Goal: Information Seeking & Learning: Learn about a topic

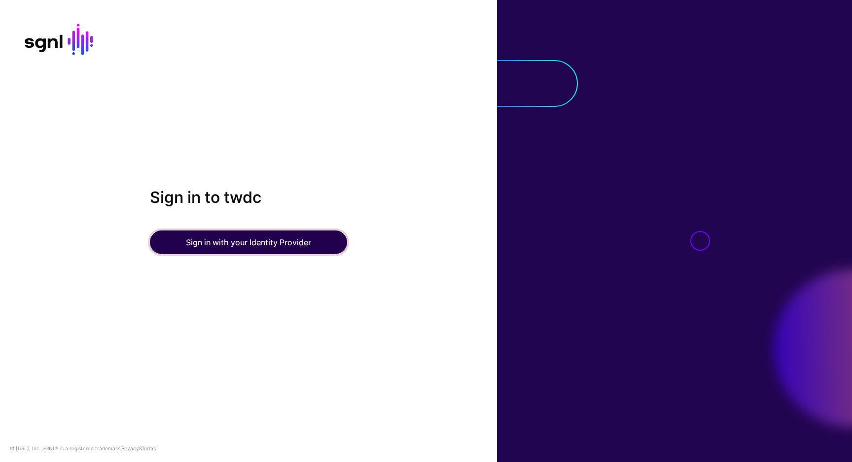
click at [307, 251] on button "Sign in with your Identity Provider" at bounding box center [248, 243] width 197 height 24
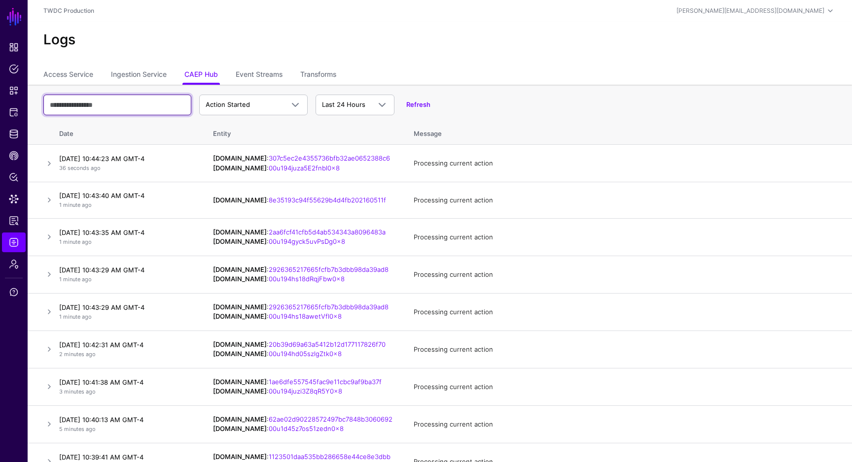
click at [166, 104] on input "text" at bounding box center [117, 105] width 148 height 21
paste input "**********"
type input "**********"
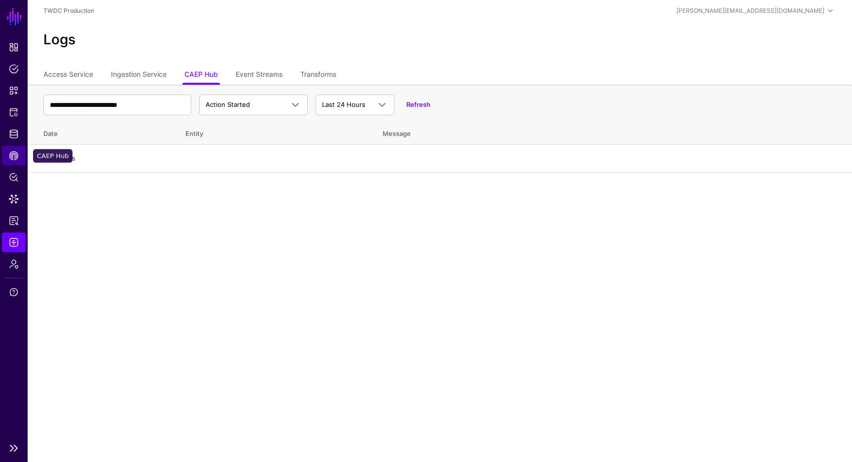
click at [14, 158] on span "CAEP Hub" at bounding box center [14, 156] width 10 height 10
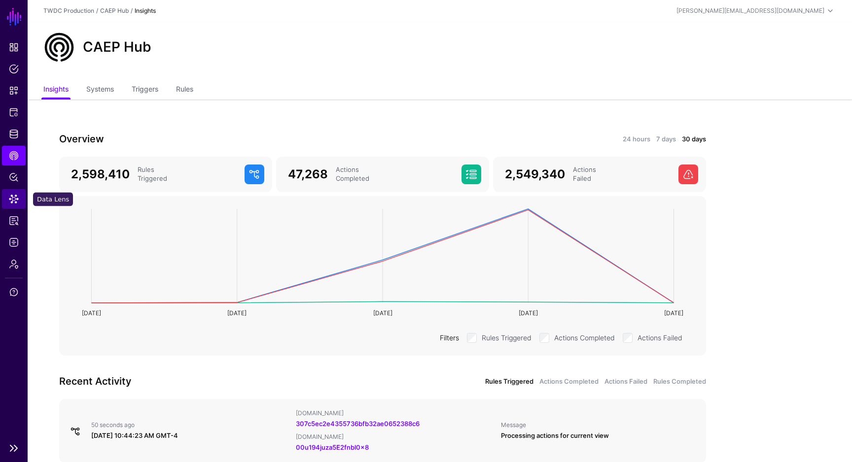
click at [15, 194] on span "Data Lens" at bounding box center [14, 199] width 10 height 10
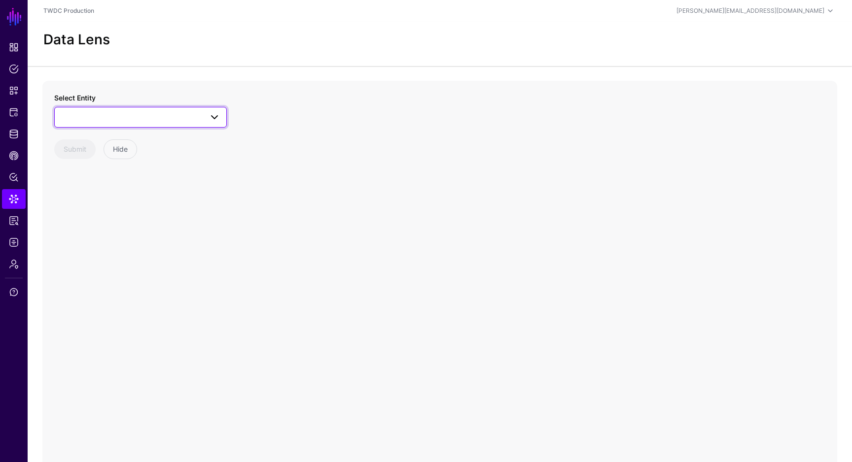
click at [152, 118] on span at bounding box center [141, 117] width 160 height 12
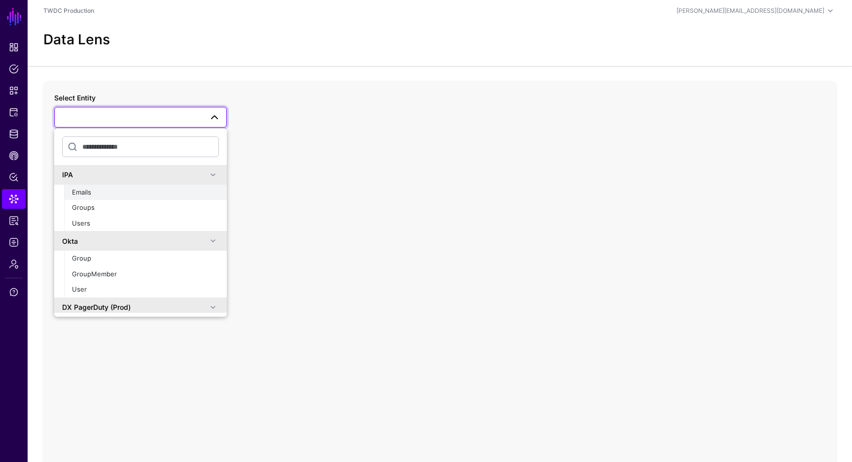
click at [123, 196] on div "Emails" at bounding box center [145, 193] width 147 height 10
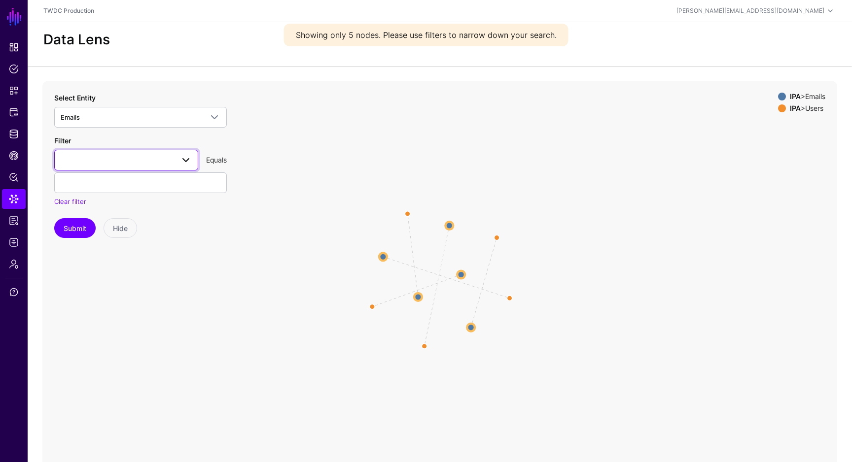
click at [129, 166] on link at bounding box center [126, 160] width 144 height 21
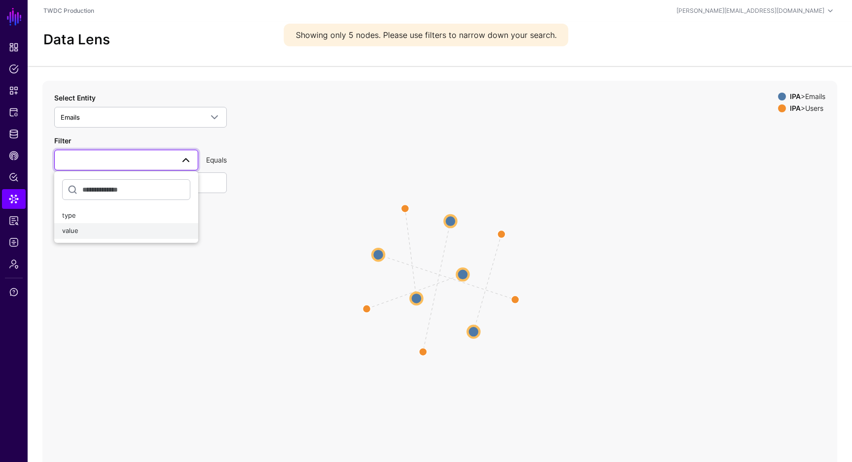
click at [111, 229] on div "value" at bounding box center [126, 231] width 128 height 10
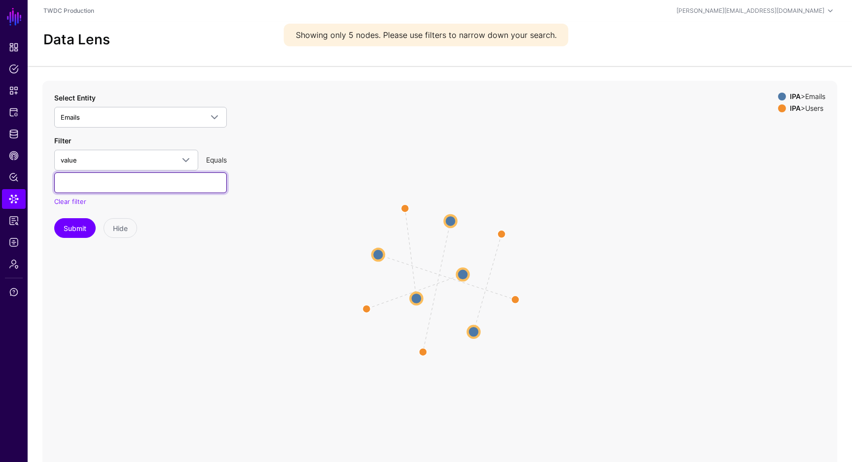
click at [128, 190] on input "text" at bounding box center [140, 182] width 172 height 21
paste input "**********"
click at [78, 223] on button "Submit" at bounding box center [74, 228] width 41 height 20
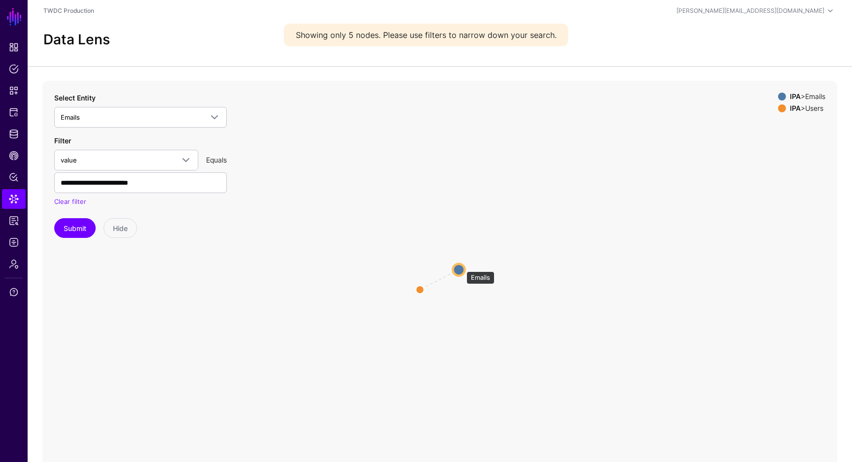
click at [461, 267] on circle at bounding box center [459, 270] width 12 height 12
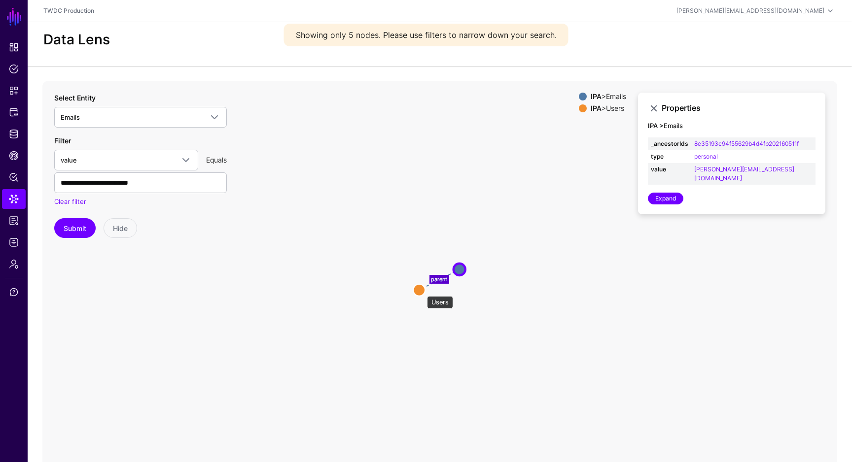
click at [420, 290] on circle at bounding box center [419, 290] width 12 height 12
click at [420, 290] on circle at bounding box center [418, 290] width 12 height 12
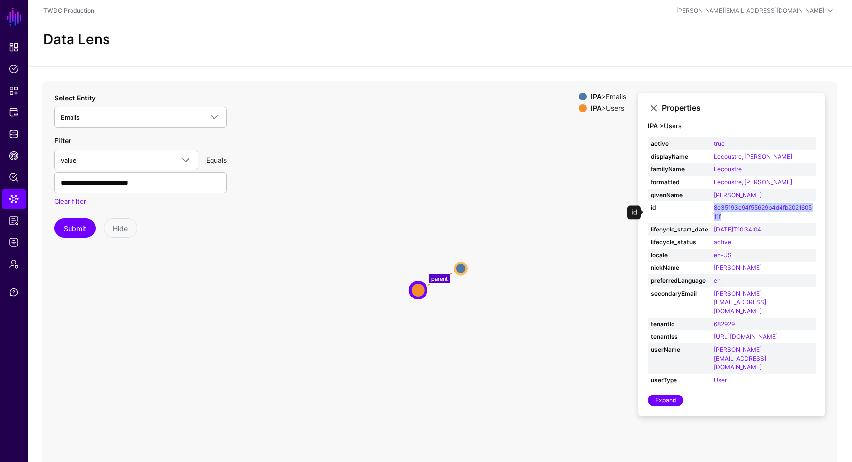
copy link "8e35193c94f55629b4d4fb202160511f"
drag, startPoint x: 731, startPoint y: 218, endPoint x: 710, endPoint y: 209, distance: 23.2
click at [711, 209] on td "8e35193c94f55629b4d4fb202160511f" at bounding box center [763, 213] width 104 height 22
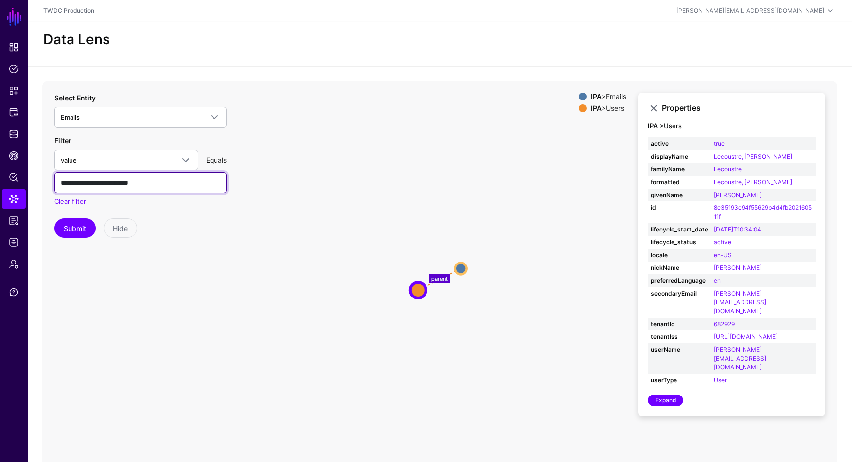
click at [196, 179] on input "**********" at bounding box center [140, 182] width 172 height 21
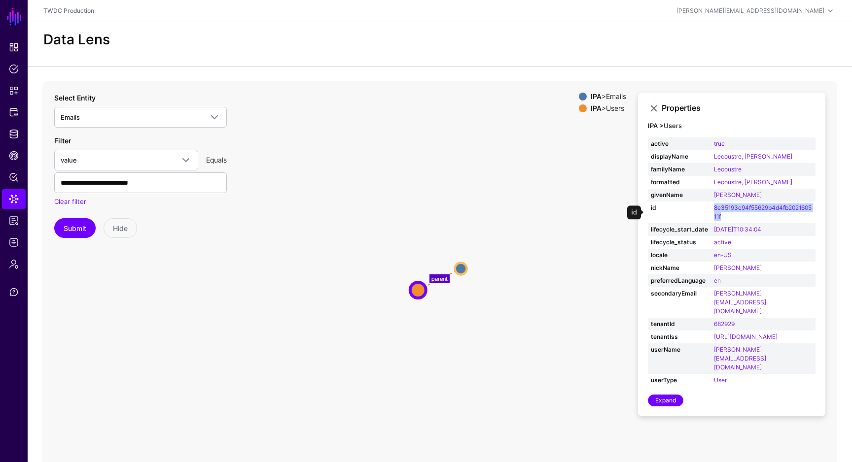
drag, startPoint x: 731, startPoint y: 217, endPoint x: 712, endPoint y: 211, distance: 20.1
click at [712, 211] on td "8e35193c94f55629b4d4fb202160511f" at bounding box center [763, 213] width 104 height 22
copy link "8e35193c94f55629b4d4fb202160511f"
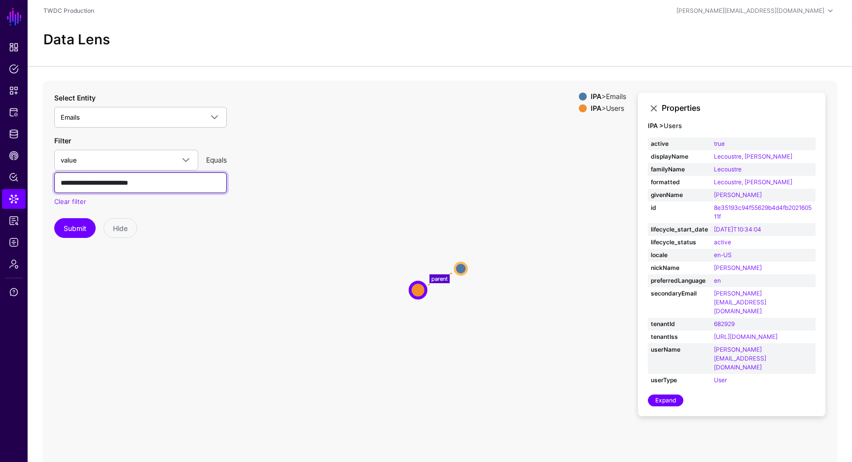
drag, startPoint x: 172, startPoint y: 179, endPoint x: 36, endPoint y: 179, distance: 135.5
click at [36, 179] on div "parent Emails Emails Users Users Emails IPA > Emails IPA > Users Properties IPA…" at bounding box center [440, 278] width 824 height 394
paste input "*"
type input "**********"
click at [71, 225] on button "Submit" at bounding box center [74, 228] width 41 height 20
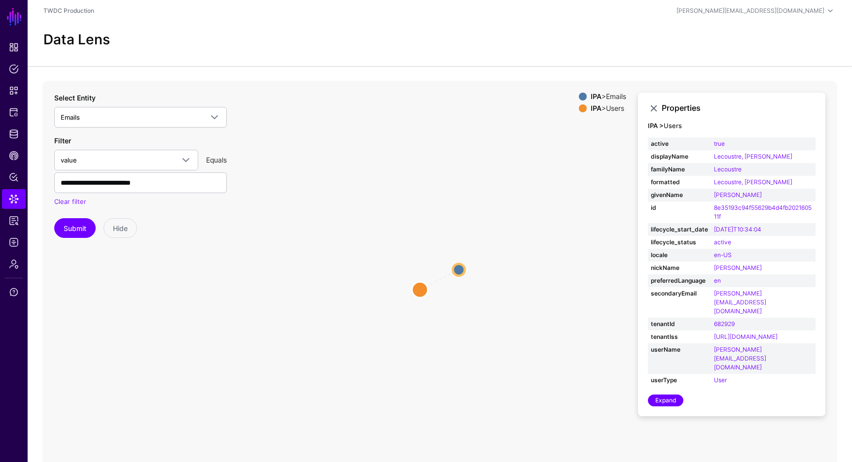
click at [421, 286] on circle at bounding box center [420, 290] width 16 height 16
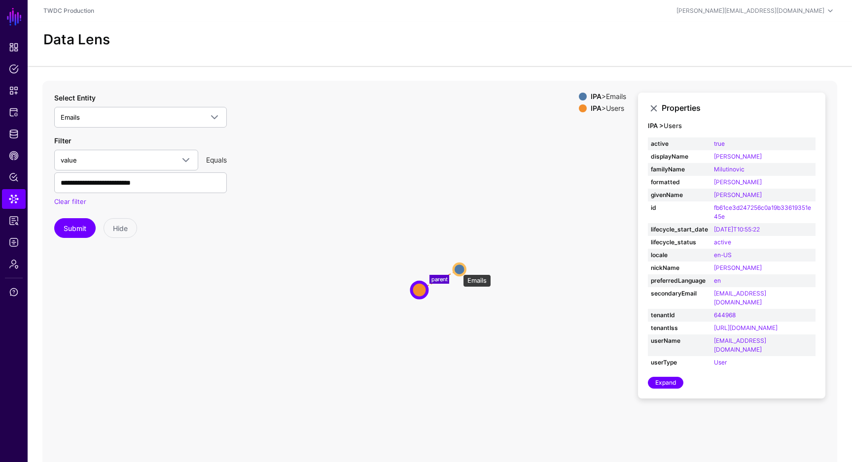
click at [458, 270] on circle at bounding box center [459, 270] width 12 height 12
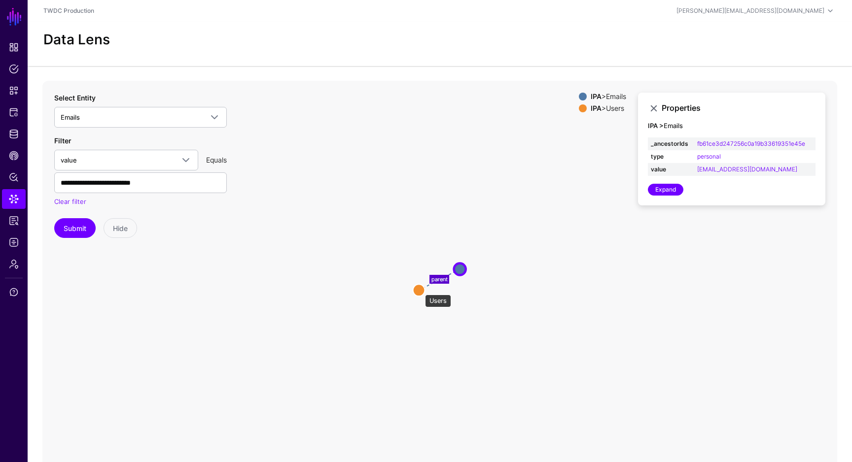
click at [420, 290] on circle at bounding box center [419, 290] width 12 height 12
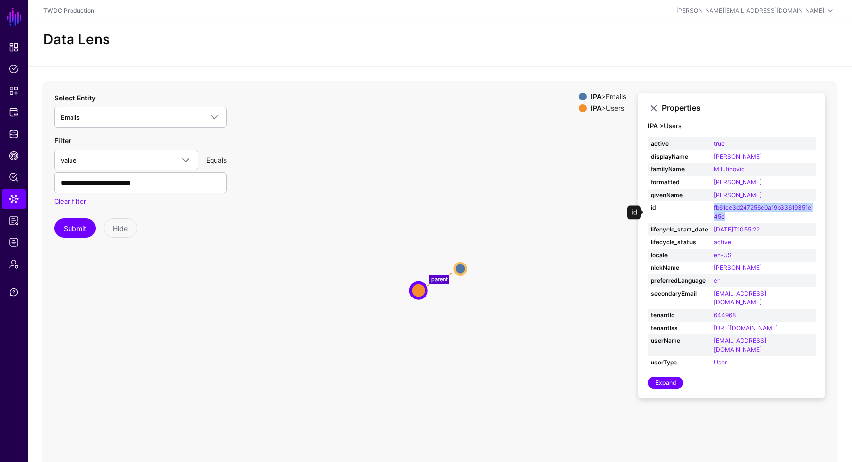
drag, startPoint x: 730, startPoint y: 219, endPoint x: 707, endPoint y: 207, distance: 25.8
click at [707, 207] on tr "id fb61ce3d247256c0a19b33619351e45e" at bounding box center [732, 213] width 168 height 22
copy tr "fb61ce3d247256c0a19b33619351e45e"
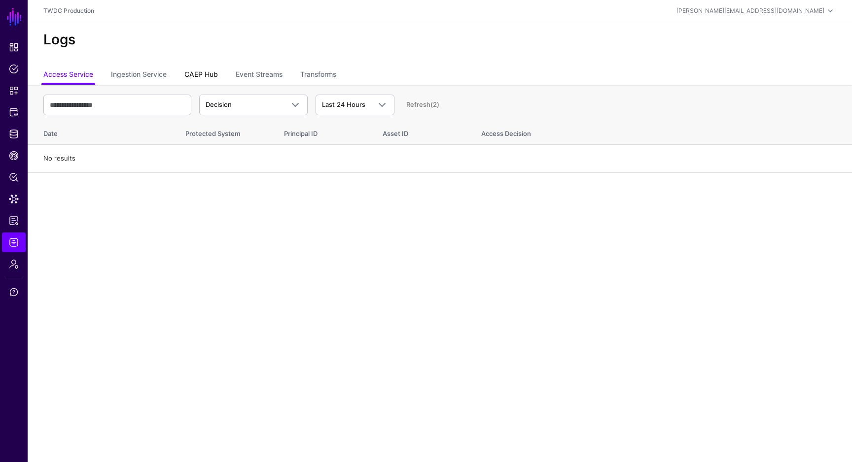
click at [203, 68] on link "CAEP Hub" at bounding box center [201, 75] width 34 height 19
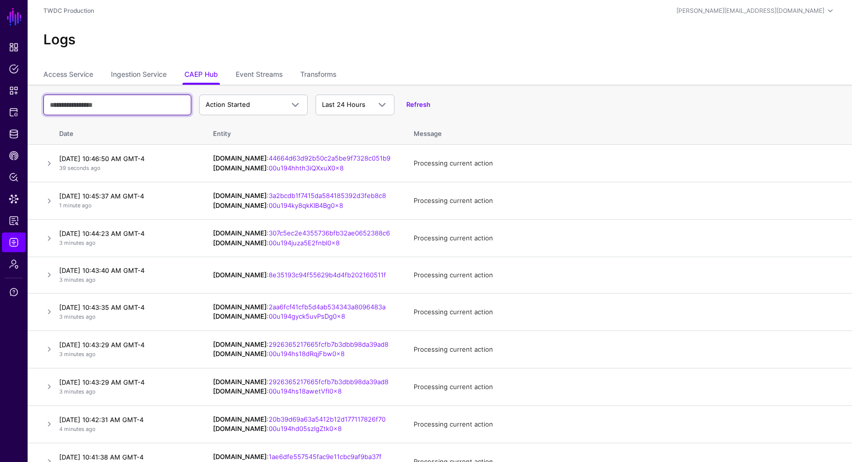
click at [159, 108] on input "text" at bounding box center [117, 105] width 148 height 21
paste input "**********"
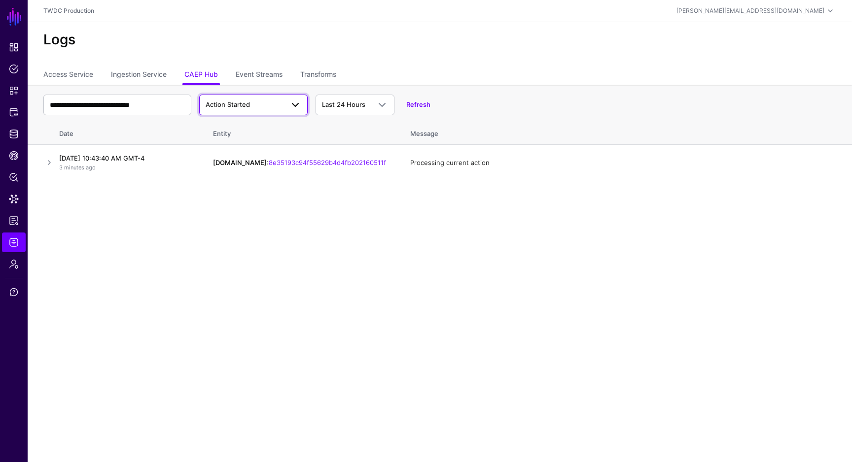
click at [247, 114] on link "Action Started" at bounding box center [253, 105] width 108 height 21
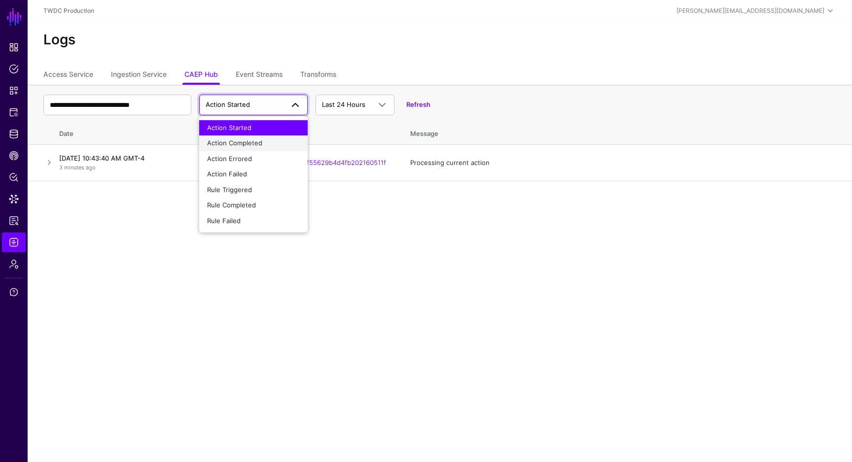
click at [238, 142] on span "Action Completed" at bounding box center [234, 143] width 55 height 8
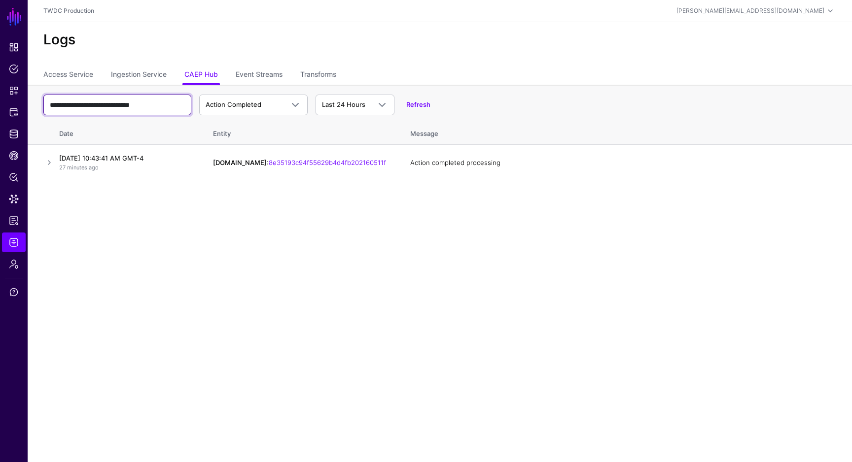
click at [172, 104] on input "**********" at bounding box center [117, 105] width 148 height 21
paste input "text"
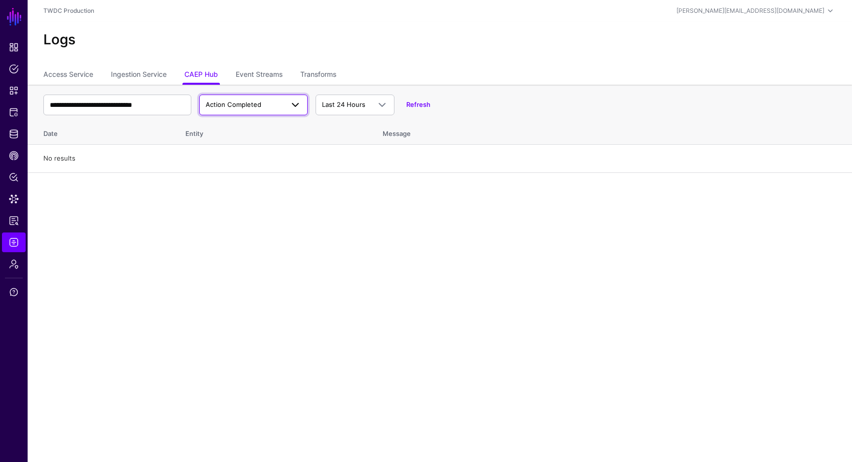
click at [217, 103] on span "Action Completed" at bounding box center [234, 105] width 56 height 8
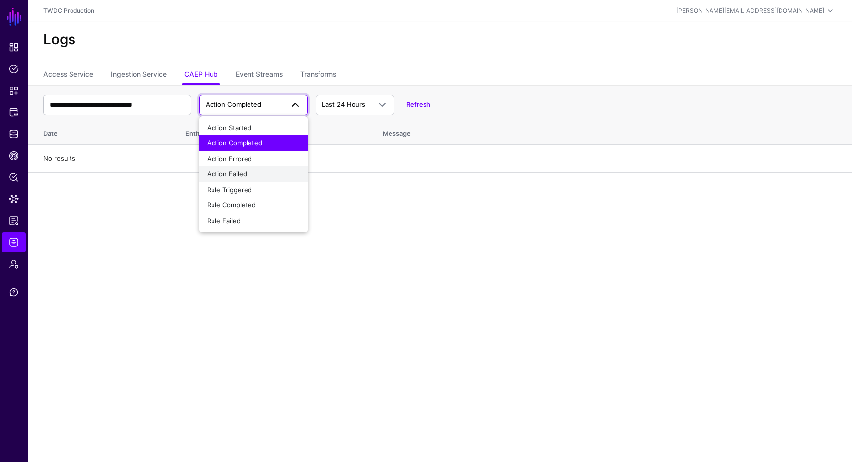
click at [240, 176] on span "Action Failed" at bounding box center [227, 174] width 40 height 8
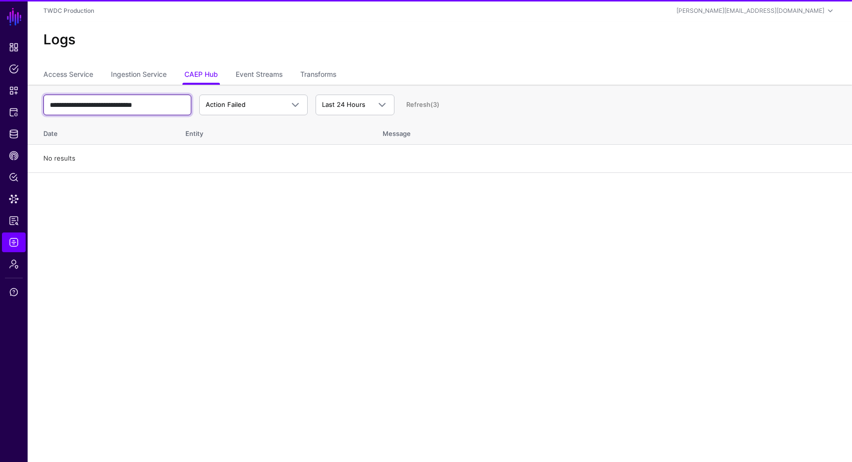
click at [76, 106] on input "**********" at bounding box center [117, 105] width 148 height 21
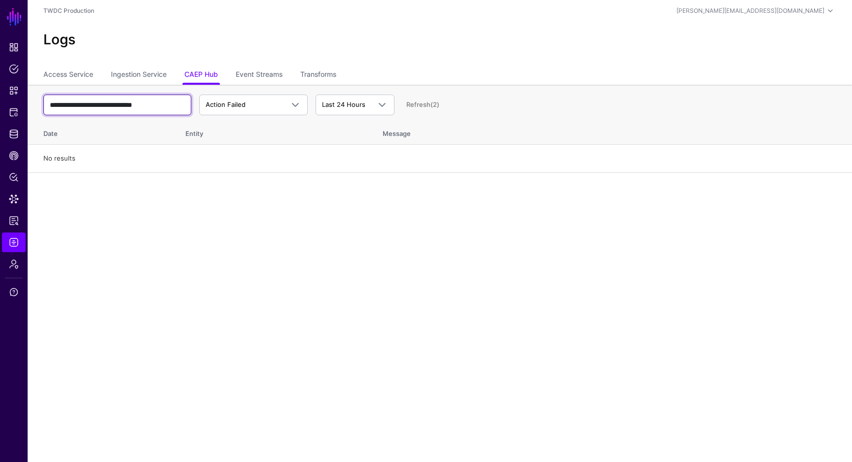
click at [66, 104] on input "**********" at bounding box center [117, 105] width 148 height 21
type input "**********"
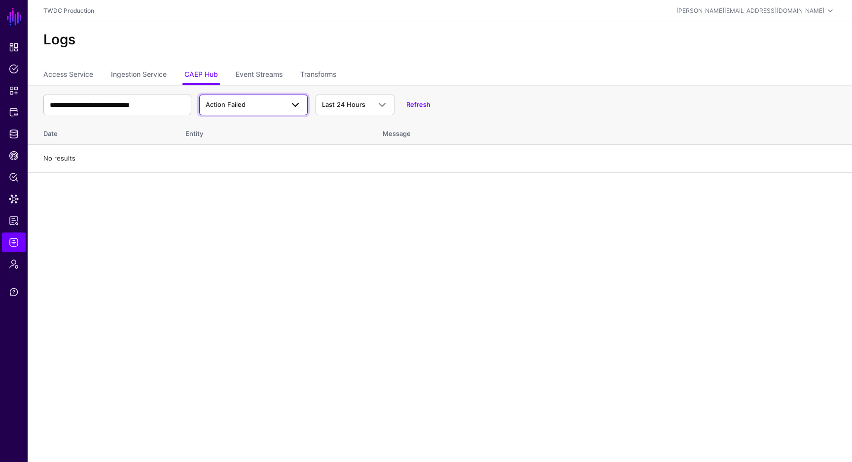
click at [226, 105] on span "Action Failed" at bounding box center [226, 105] width 40 height 8
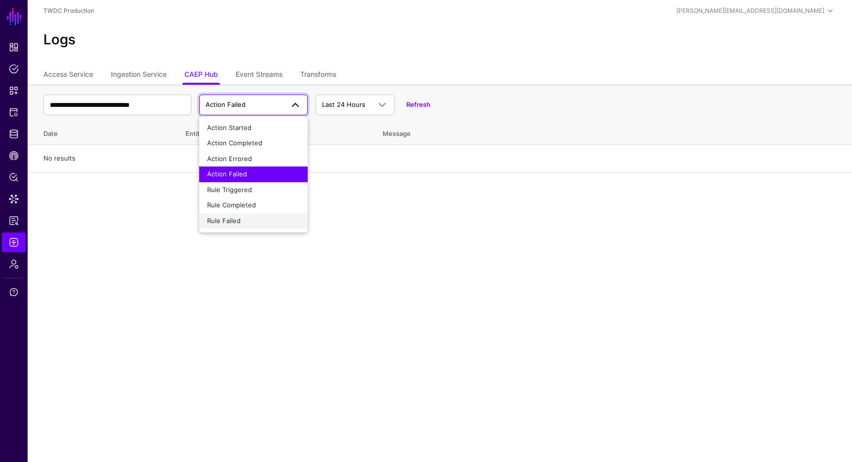
click at [224, 214] on button "Rule Failed" at bounding box center [253, 221] width 108 height 16
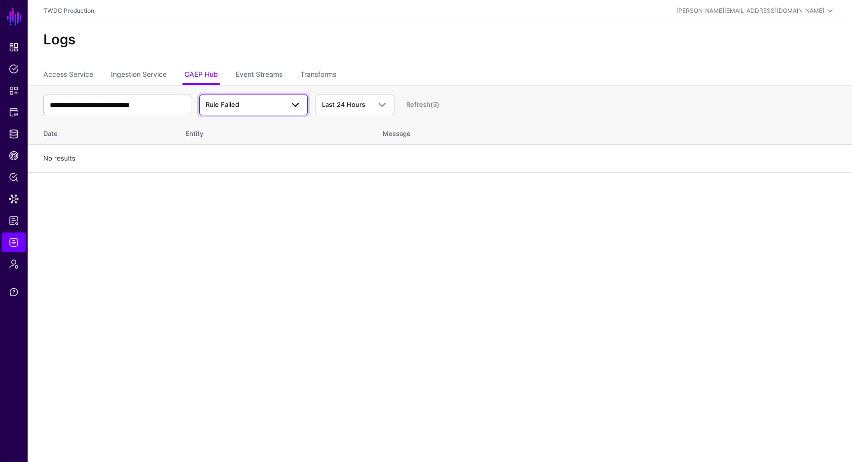
click at [230, 106] on span "Rule Failed" at bounding box center [223, 105] width 34 height 8
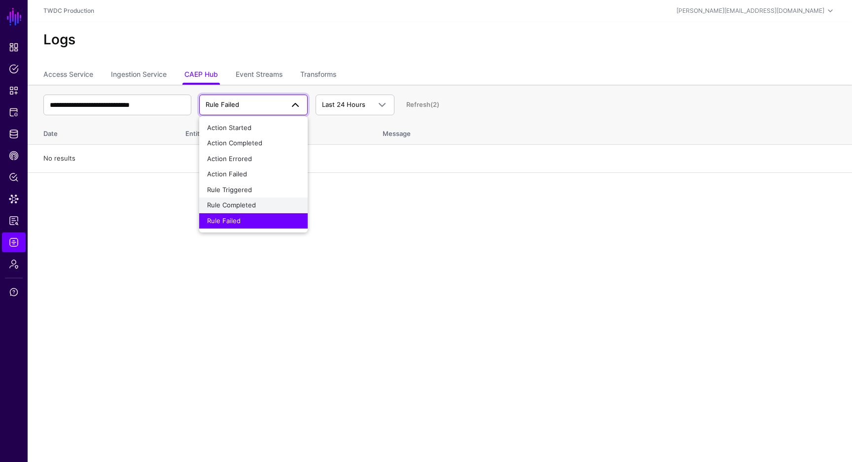
click at [219, 202] on span "Rule Completed" at bounding box center [231, 205] width 49 height 8
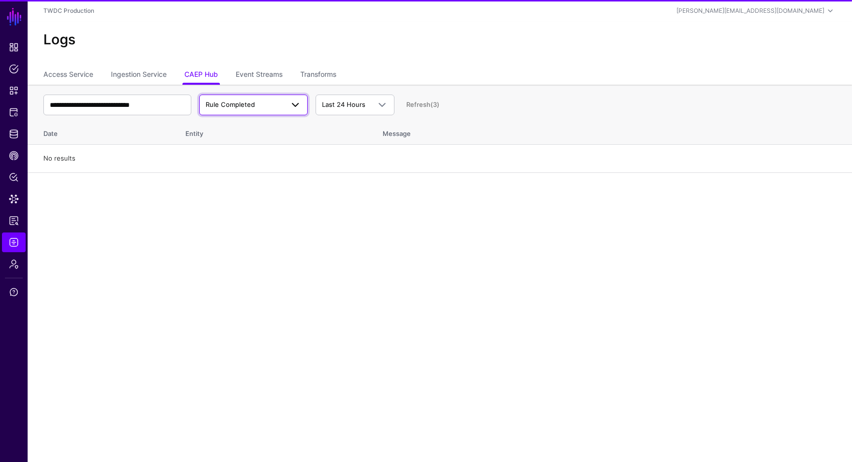
click at [249, 106] on span "Rule Completed" at bounding box center [230, 105] width 49 height 8
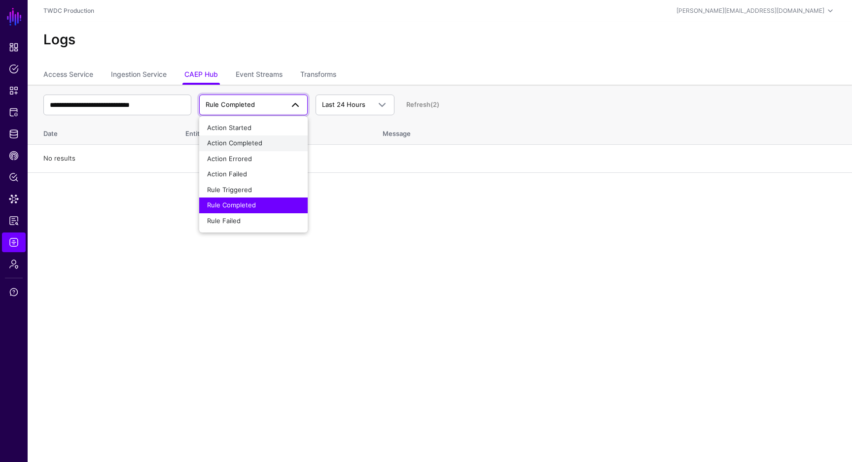
click at [241, 145] on span "Action Completed" at bounding box center [234, 143] width 55 height 8
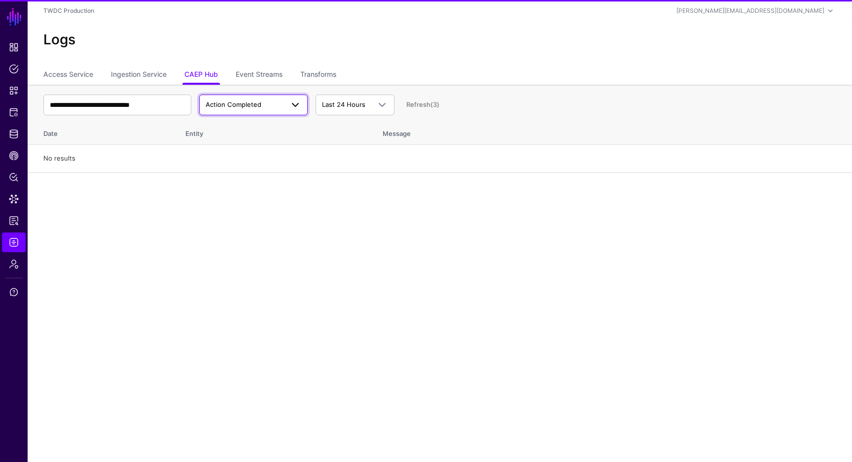
click at [254, 110] on span "Action Completed" at bounding box center [254, 105] width 96 height 12
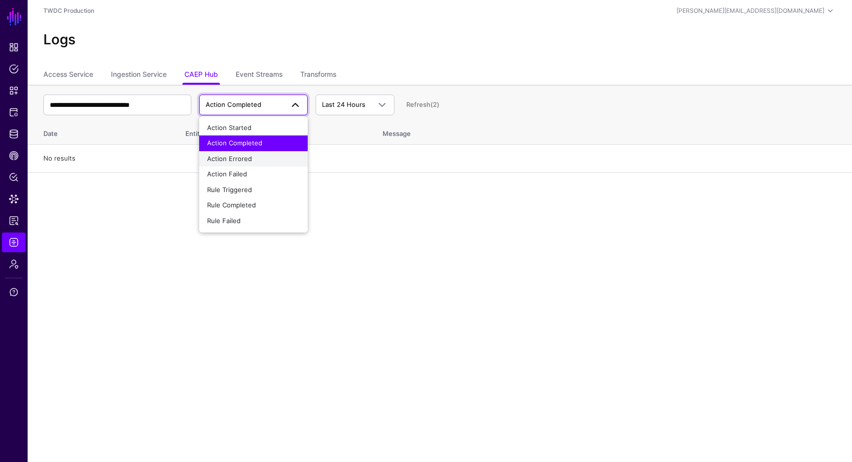
click at [251, 164] on button "Action Errored" at bounding box center [253, 159] width 108 height 16
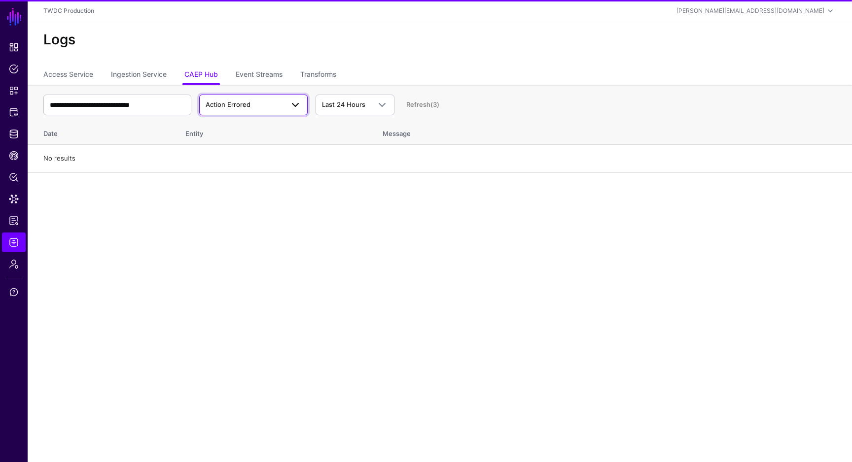
click at [259, 104] on span "Action Errored" at bounding box center [245, 105] width 78 height 10
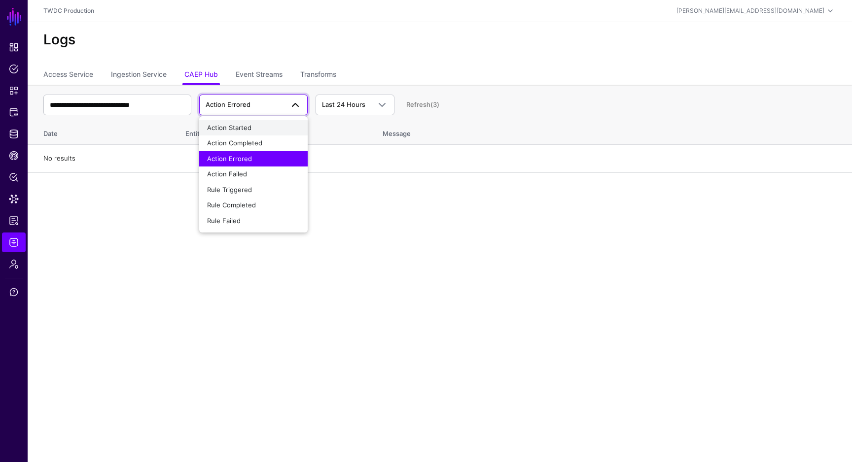
click at [258, 123] on div "Action Started" at bounding box center [253, 128] width 93 height 10
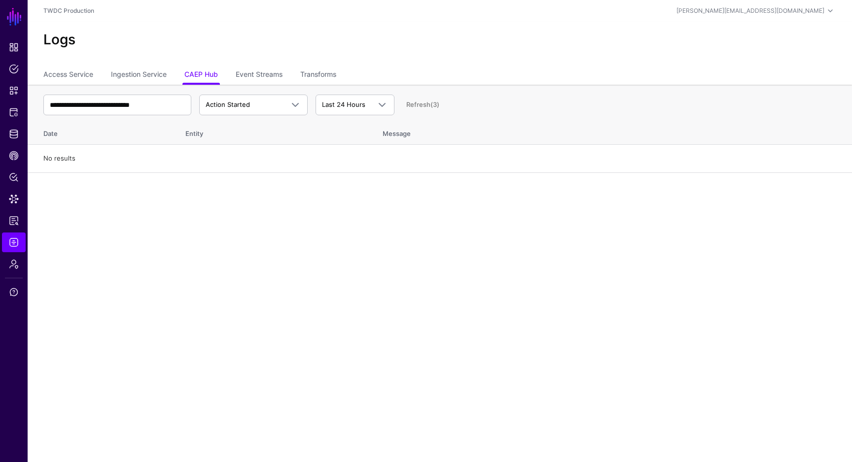
click at [258, 123] on th "Entity" at bounding box center [273, 132] width 197 height 26
click at [431, 107] on div "**********" at bounding box center [439, 105] width 792 height 29
click at [426, 107] on link "Refresh" at bounding box center [418, 105] width 24 height 8
